Goal: Task Accomplishment & Management: Complete application form

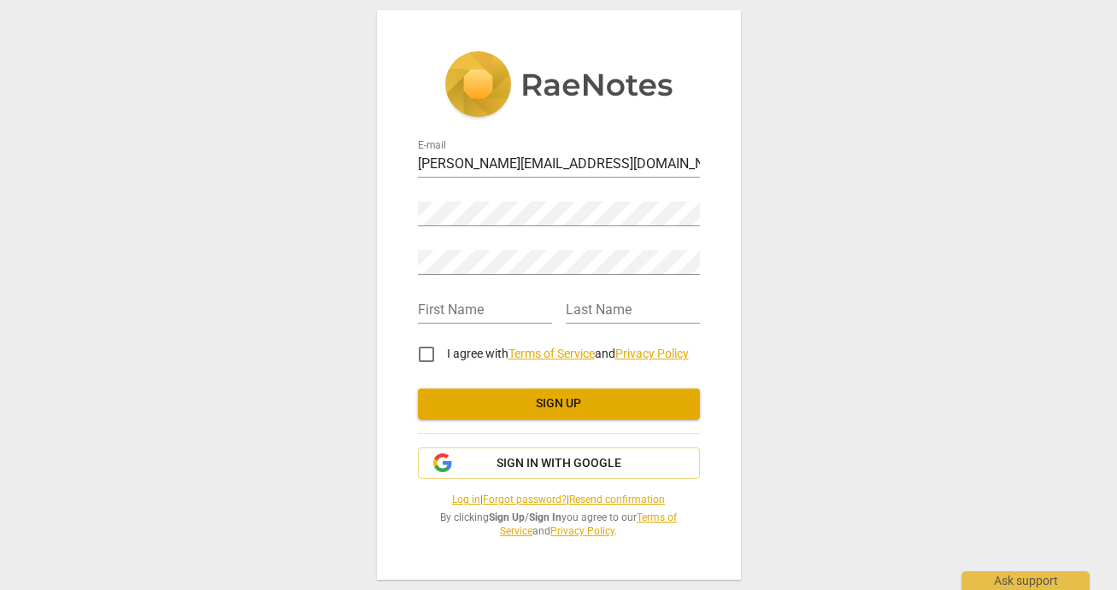
click at [429, 352] on input "I agree with Terms of Service and Privacy Policy" at bounding box center [426, 354] width 41 height 41
checkbox input "true"
click at [519, 314] on input "text" at bounding box center [485, 311] width 134 height 25
type input "[PERSON_NAME]"
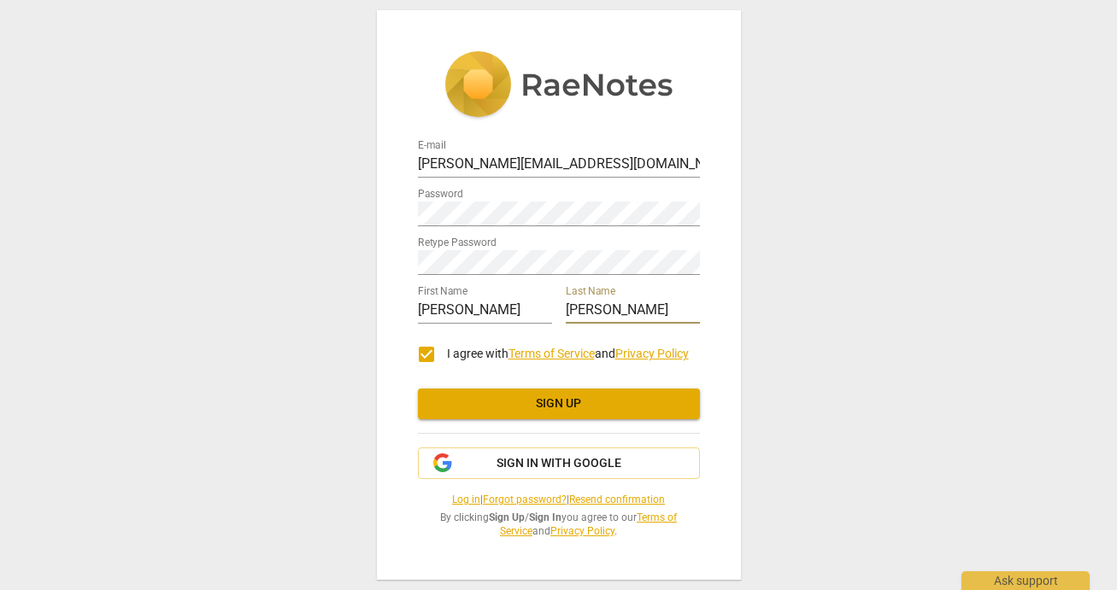
click at [540, 413] on button "Sign up" at bounding box center [559, 404] width 282 height 31
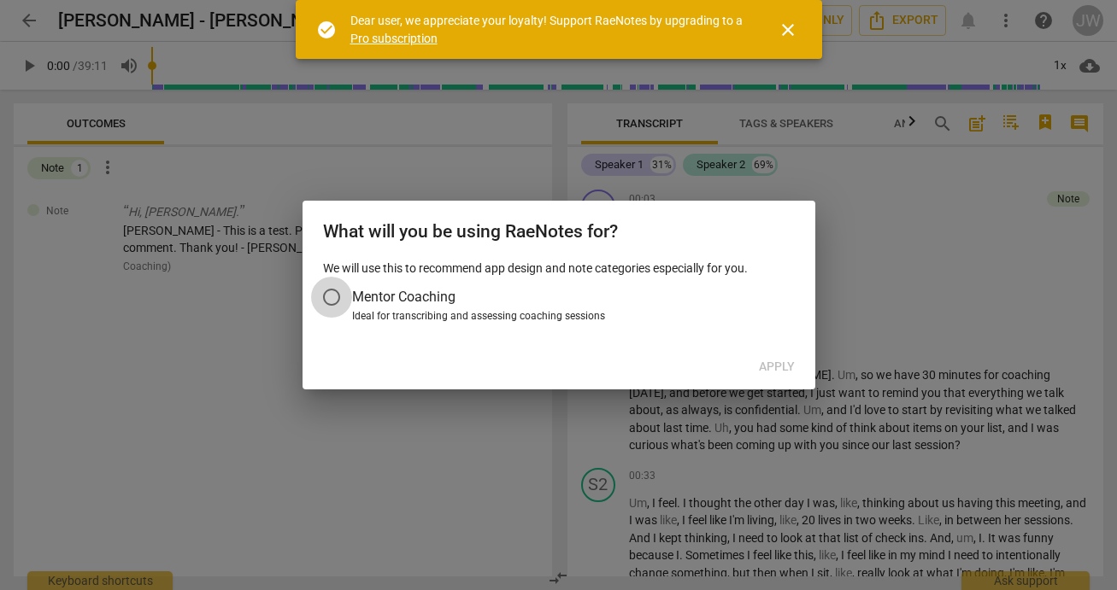
click at [324, 290] on input "Mentor Coaching" at bounding box center [331, 297] width 41 height 41
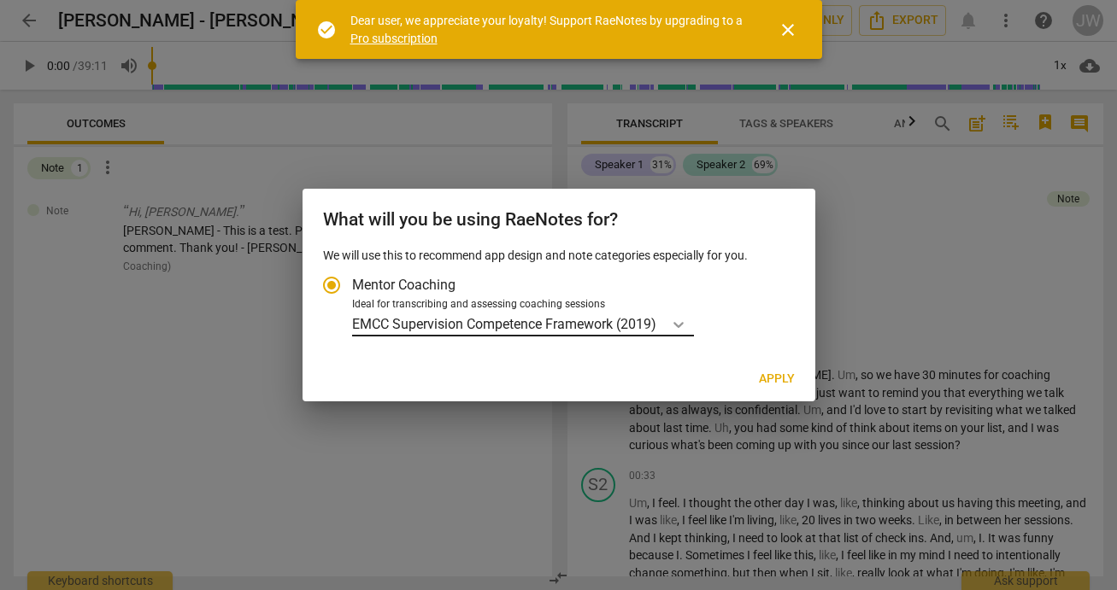
click at [677, 321] on icon "Account type" at bounding box center [678, 324] width 17 height 17
click at [0, 0] on input "Ideal for transcribing and assessing coaching sessions EMCC Supervision Compete…" at bounding box center [0, 0] width 0 height 0
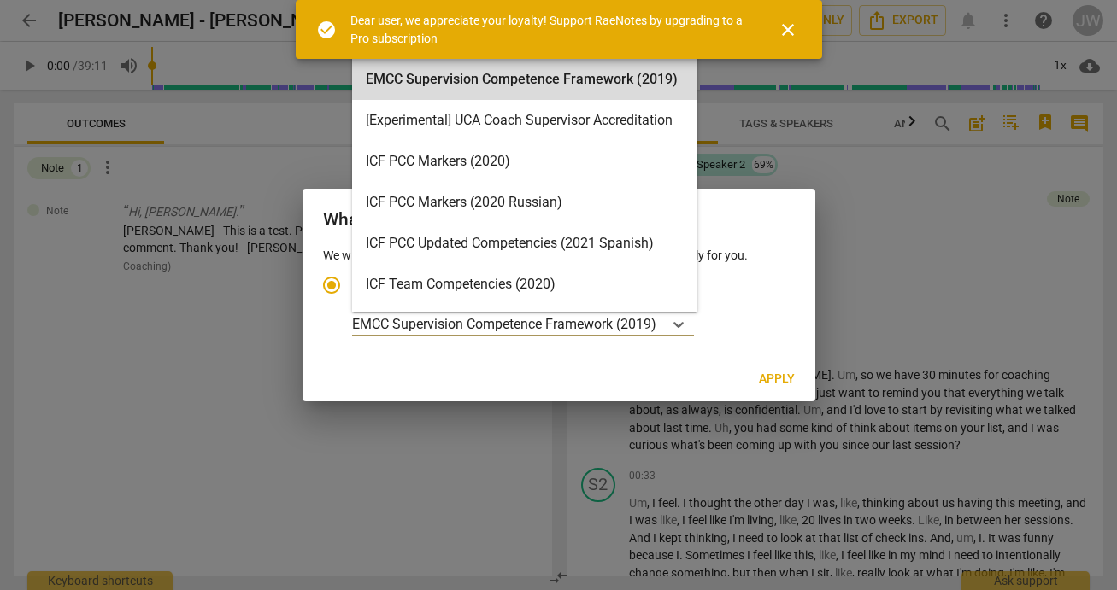
click at [783, 353] on div "We will use this to recommend app design and note categories especially for you…" at bounding box center [558, 302] width 513 height 110
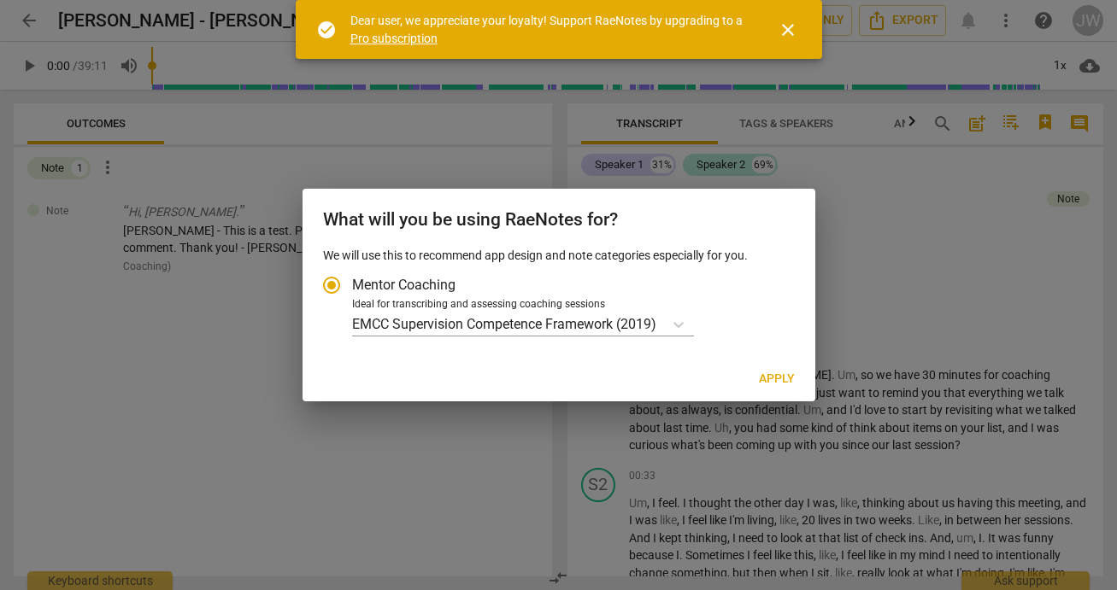
click at [781, 373] on span "Apply" at bounding box center [777, 379] width 36 height 17
radio input "false"
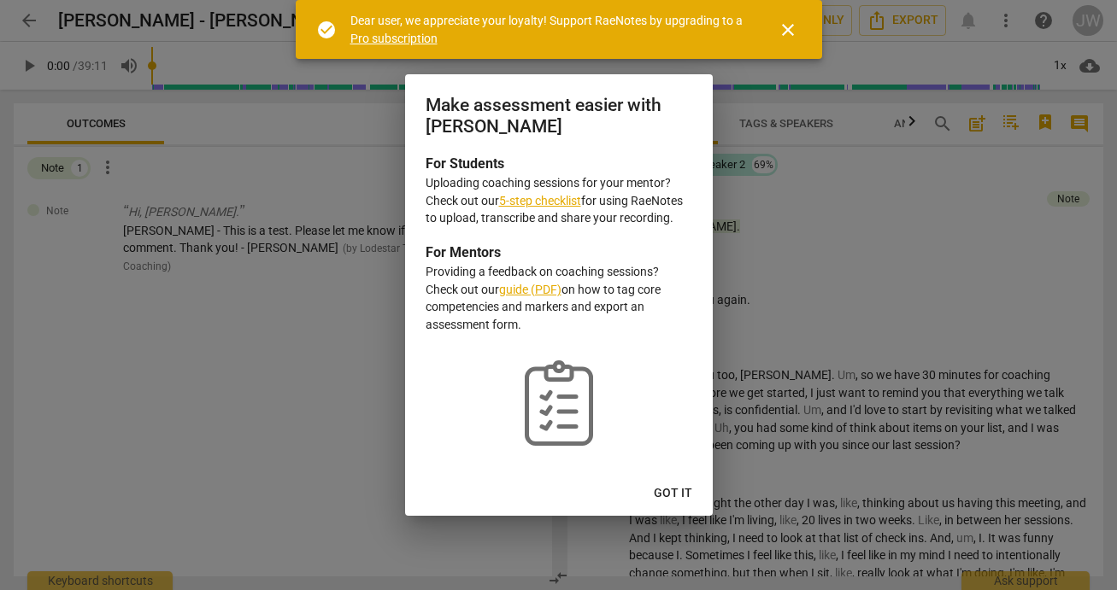
click at [684, 495] on span "Got it" at bounding box center [673, 493] width 38 height 17
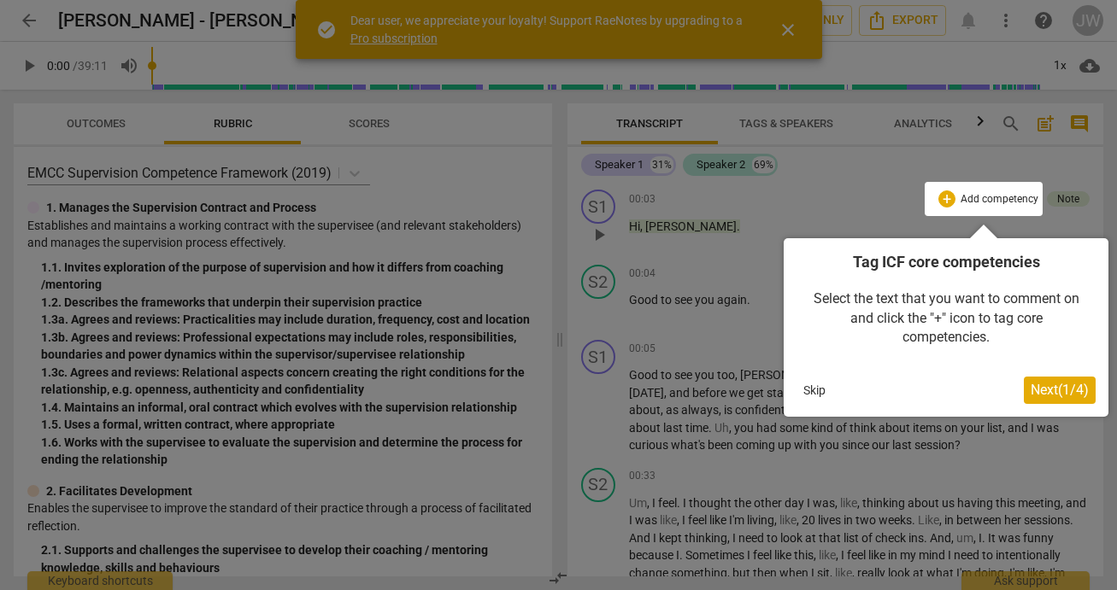
click at [813, 392] on button "Skip" at bounding box center [814, 391] width 36 height 26
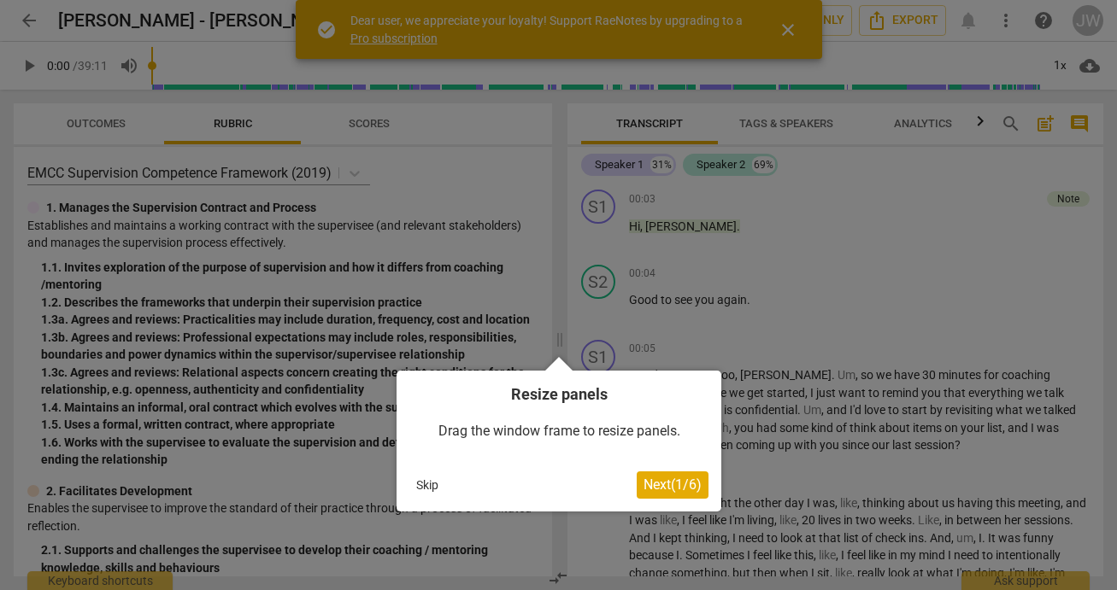
click at [433, 491] on button "Skip" at bounding box center [427, 485] width 36 height 26
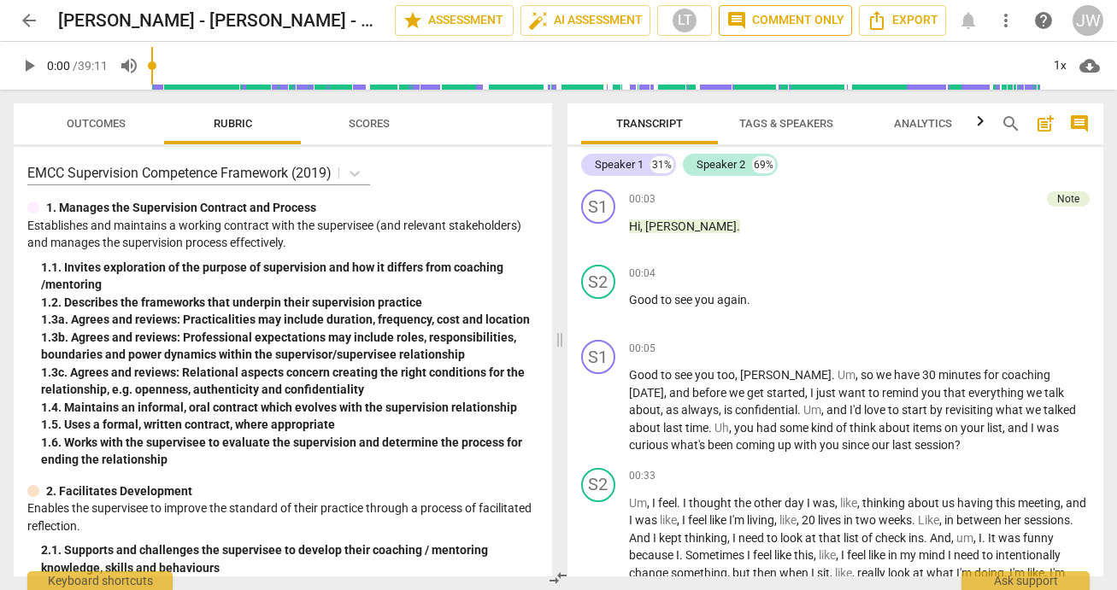
click at [776, 15] on span "comment Comment only" at bounding box center [785, 20] width 118 height 21
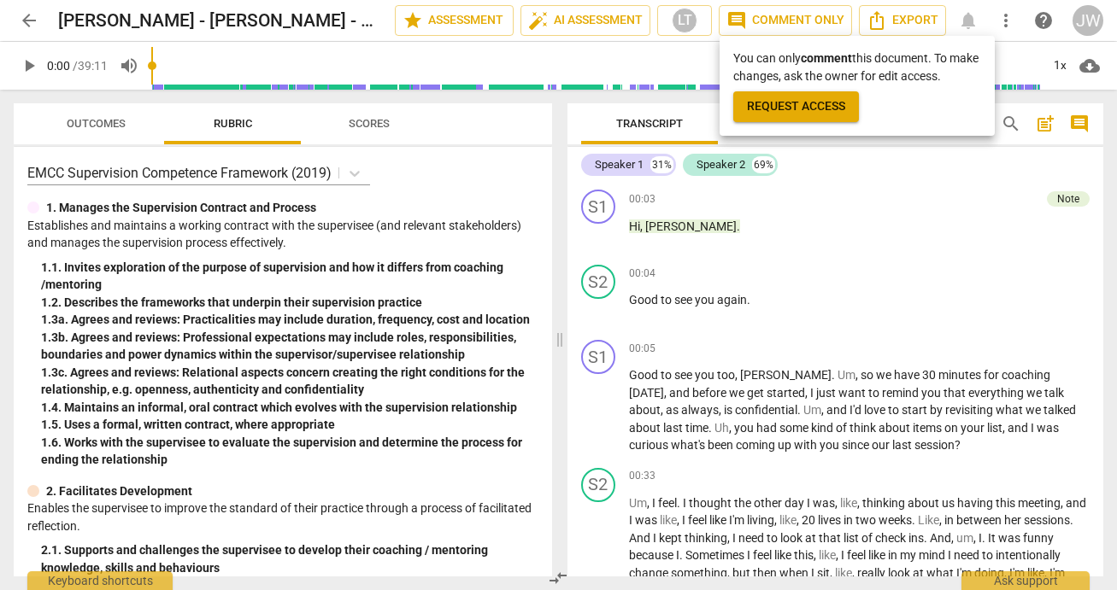
click at [1060, 198] on div at bounding box center [558, 295] width 1117 height 590
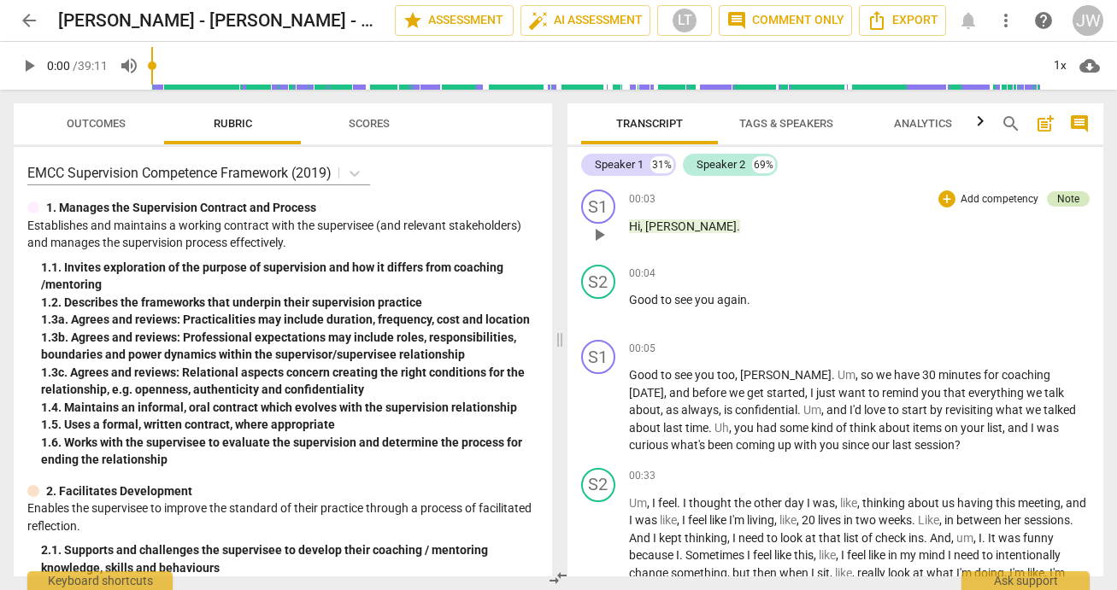
click at [1060, 199] on div "Note" at bounding box center [1068, 198] width 22 height 15
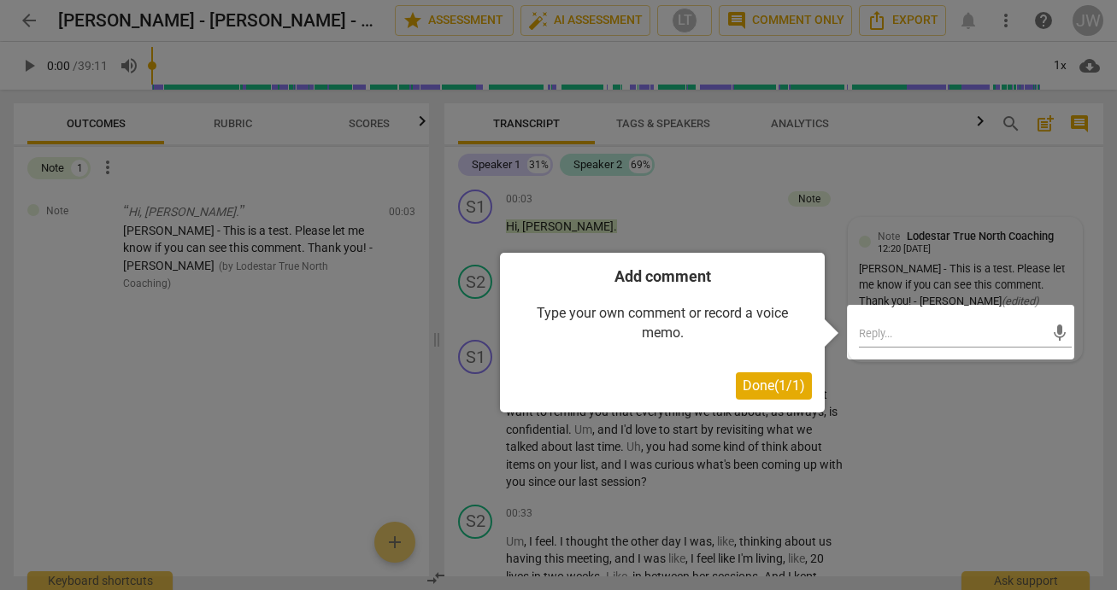
click at [777, 386] on span "Done ( 1 / 1 )" at bounding box center [773, 386] width 62 height 16
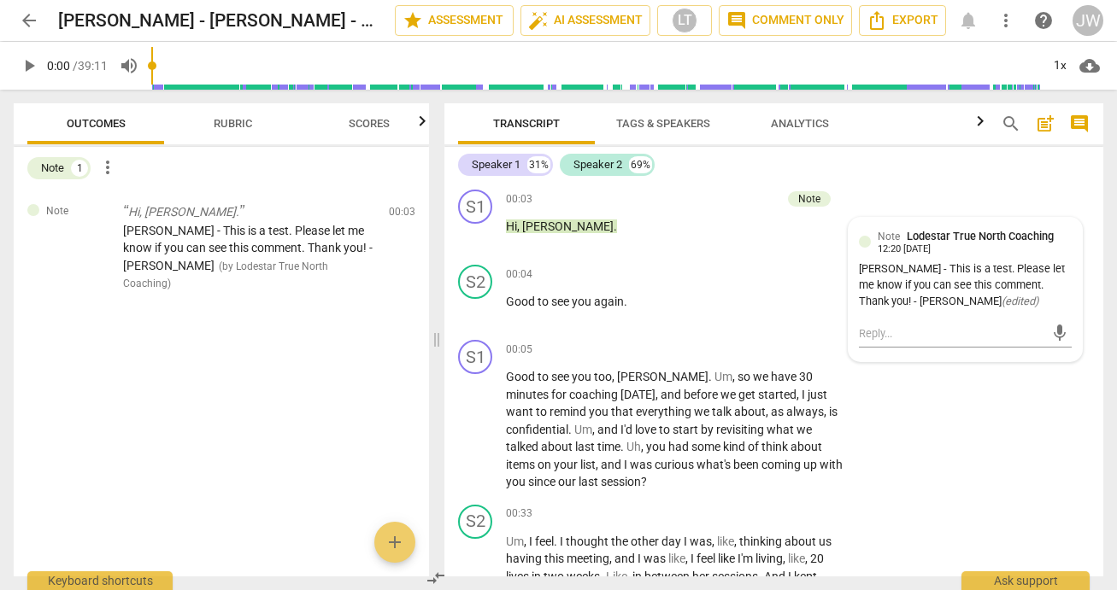
click at [31, 64] on span "play_arrow" at bounding box center [29, 66] width 21 height 21
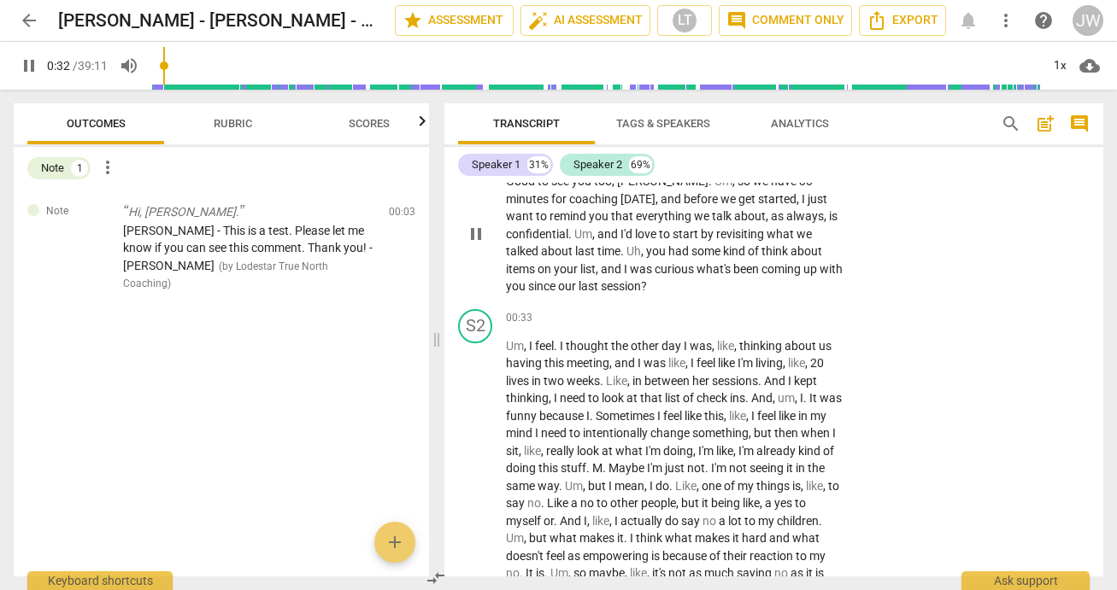
scroll to position [197, 0]
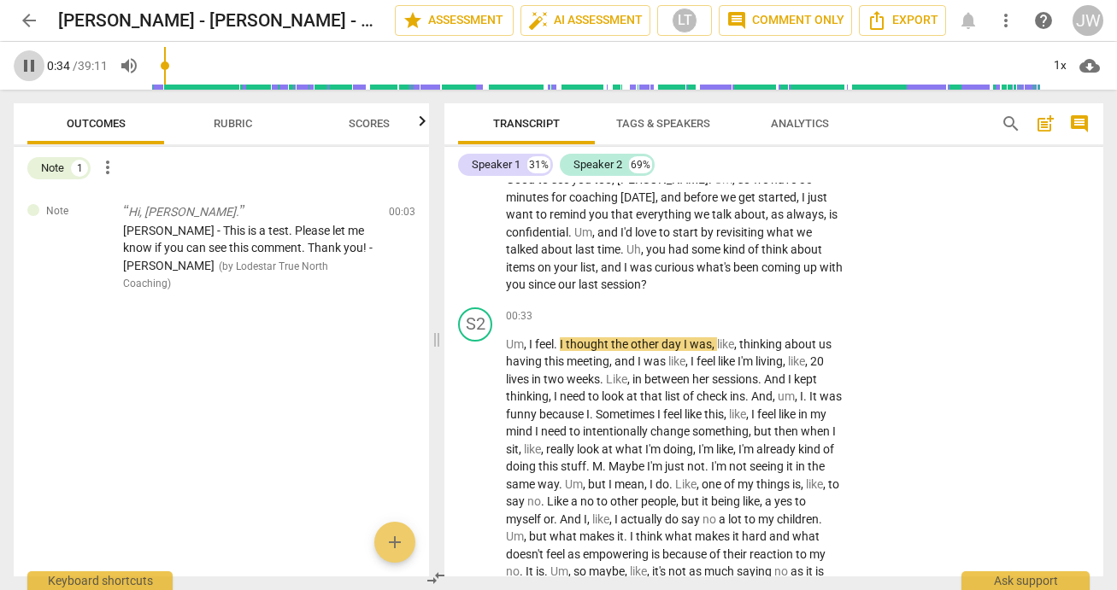
click at [26, 67] on span "pause" at bounding box center [29, 66] width 21 height 21
type input "35"
